Goal: Task Accomplishment & Management: Manage account settings

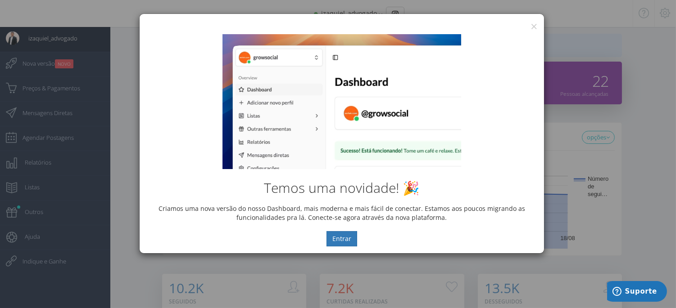
click at [534, 27] on div "Temos uma novidade! 🎉 Criamos uma nova versão do nosso Dashboard, mais moderna …" at bounding box center [342, 140] width 404 height 226
click at [533, 25] on button "×" at bounding box center [533, 26] width 7 height 12
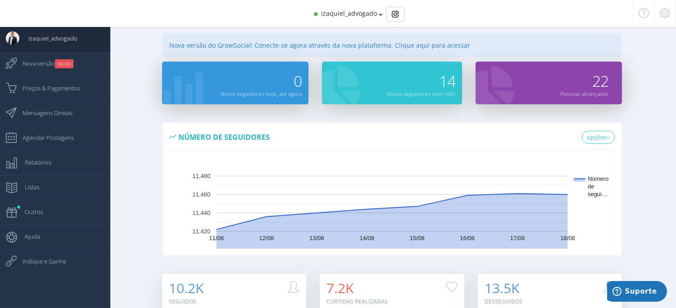
click at [374, 9] on span "izaquiel_advogado" at bounding box center [349, 13] width 56 height 9
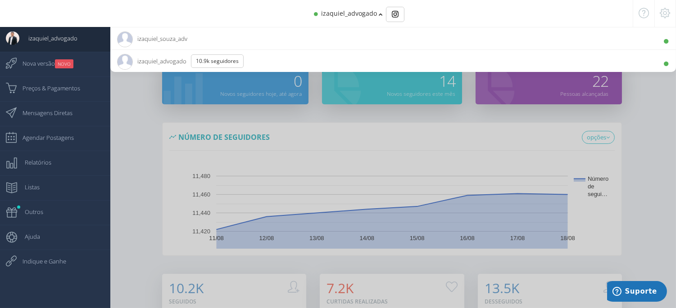
click at [171, 38] on span "izaquiel_souza_adv 470 Seguidores" at bounding box center [152, 38] width 70 height 23
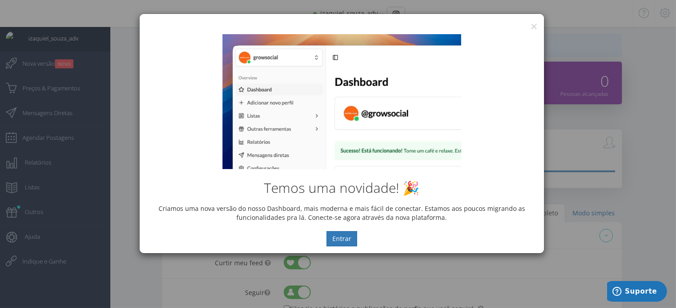
click at [531, 27] on div "Temos uma novidade! 🎉 Criamos uma nova versão do nosso Dashboard, mais moderna …" at bounding box center [342, 140] width 404 height 226
click at [532, 24] on button "×" at bounding box center [533, 26] width 7 height 12
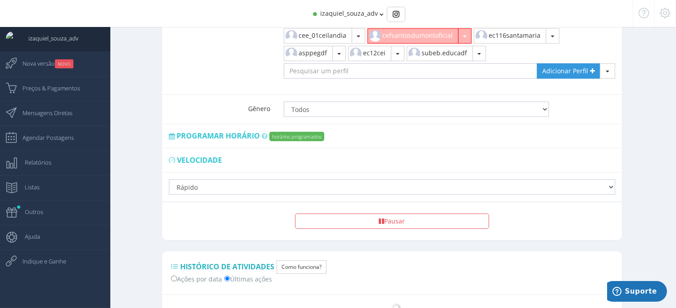
scroll to position [655, 0]
